Goal: Task Accomplishment & Management: Use online tool/utility

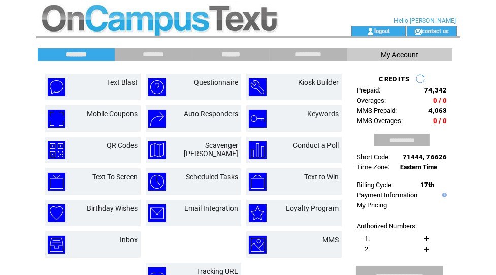
click at [233, 54] on input "*******" at bounding box center [231, 54] width 76 height 9
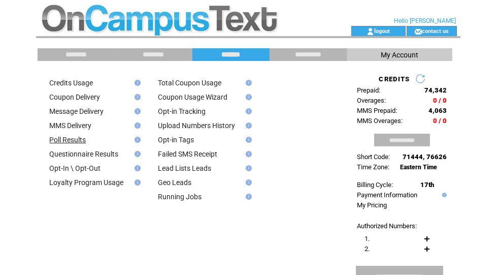
click at [79, 140] on link "Poll Results" at bounding box center [68, 139] width 37 height 8
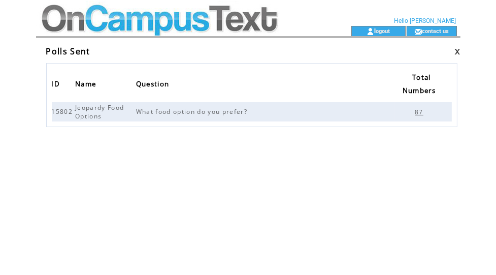
click at [418, 111] on span "87" at bounding box center [420, 112] width 11 height 9
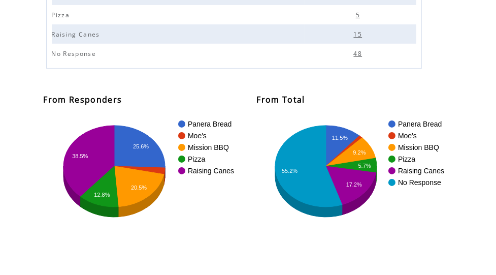
scroll to position [171, 0]
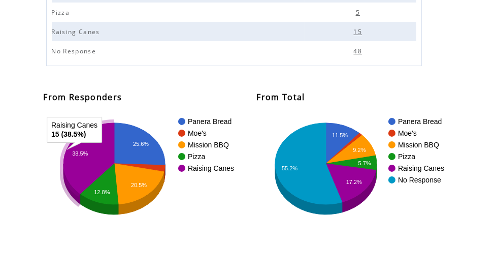
click at [86, 155] on text "38.5%" at bounding box center [80, 153] width 16 height 6
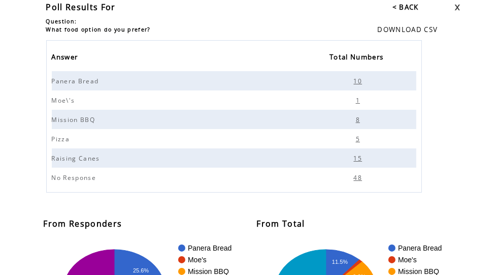
scroll to position [40, 0]
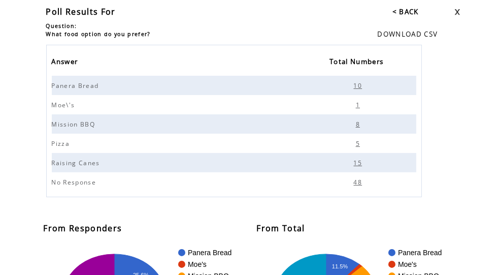
click at [410, 11] on link "< BACK" at bounding box center [405, 11] width 26 height 9
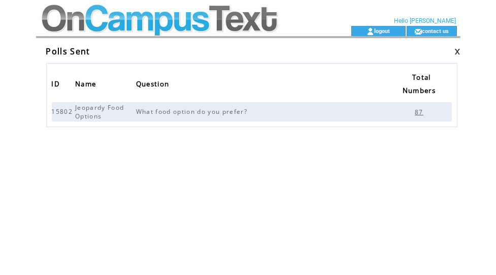
click at [454, 50] on link at bounding box center [457, 51] width 6 height 7
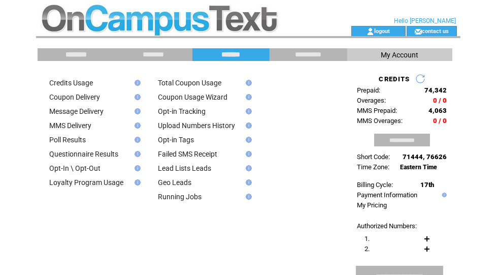
click at [71, 55] on input "********" at bounding box center [76, 54] width 76 height 9
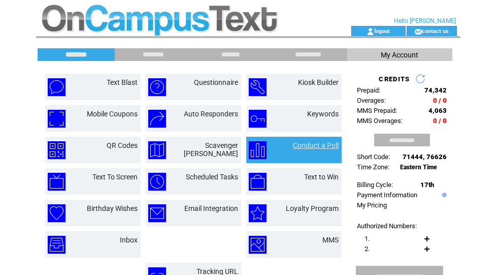
click at [312, 142] on link "Conduct a Poll" at bounding box center [316, 145] width 46 height 8
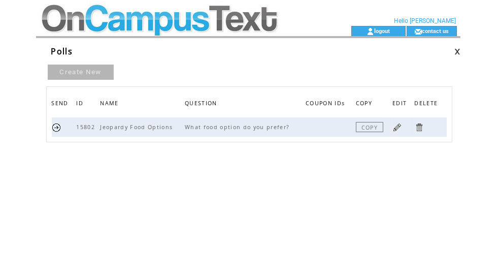
click at [56, 125] on link at bounding box center [57, 127] width 10 height 10
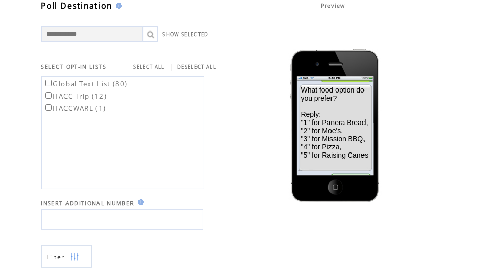
scroll to position [60, 0]
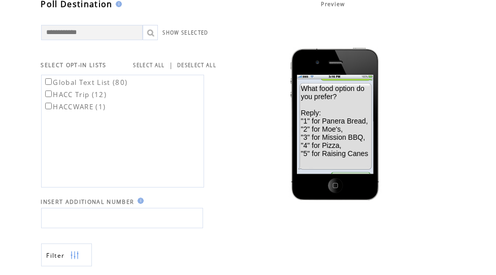
click at [246, 54] on td "SELECT ALL | DESELECT ALL" at bounding box center [208, 57] width 151 height 24
